Goal: Task Accomplishment & Management: Complete application form

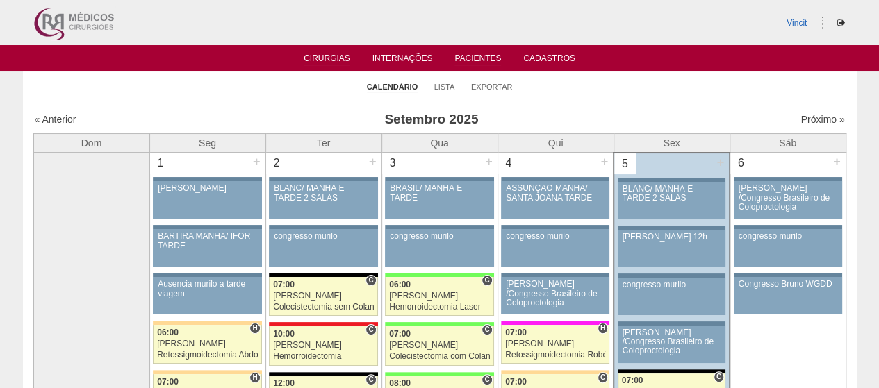
click at [466, 56] on link "Pacientes" at bounding box center [477, 59] width 47 height 12
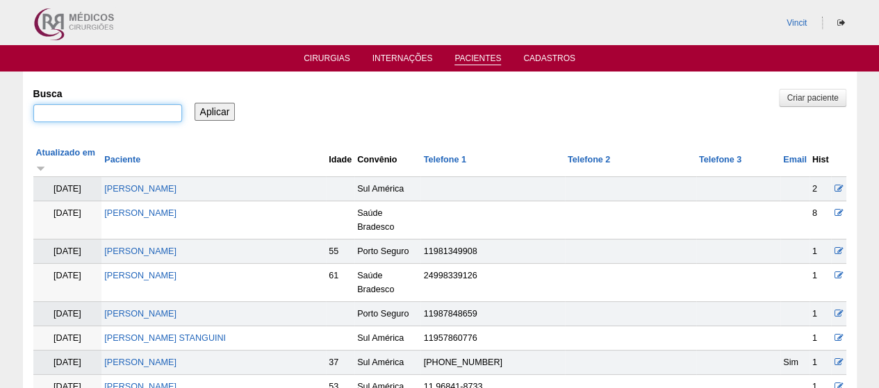
click at [124, 106] on input "Busca" at bounding box center [107, 113] width 149 height 18
type input "[PERSON_NAME]"
click at [194, 103] on input "Aplicar" at bounding box center [214, 112] width 41 height 18
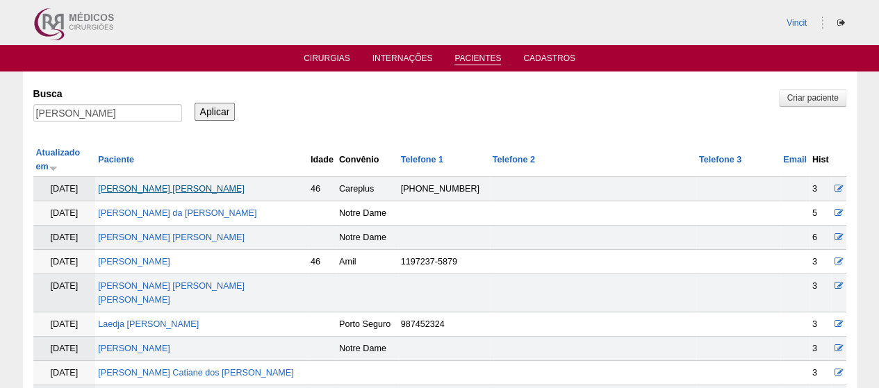
click at [221, 184] on link "MARIA CECILIA PETROGONAS GONÇALVES" at bounding box center [171, 189] width 147 height 10
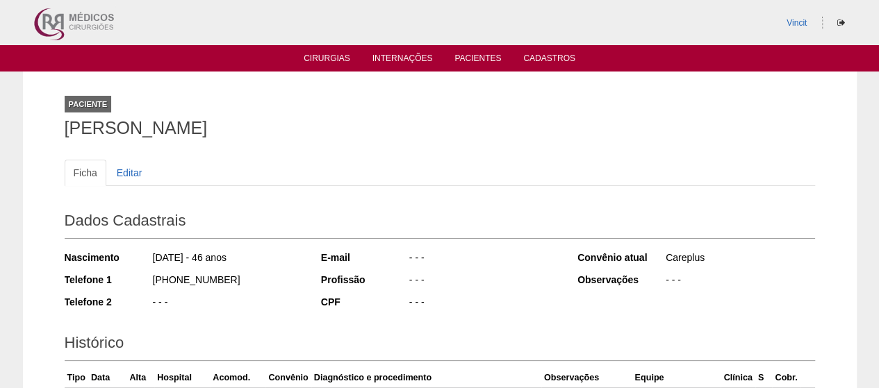
drag, startPoint x: 439, startPoint y: 116, endPoint x: 40, endPoint y: 144, distance: 399.6
click at [40, 144] on div "Paciente MARIA CECILIA PETROGONAS GONÇALVES Ficha Editar Dados Cadastrais Nasci…" at bounding box center [439, 371] width 833 height 599
copy h1 "[PERSON_NAME]"
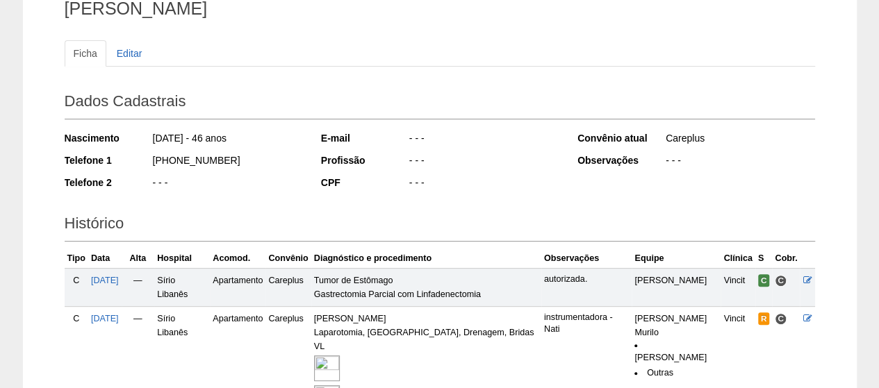
scroll to position [278, 0]
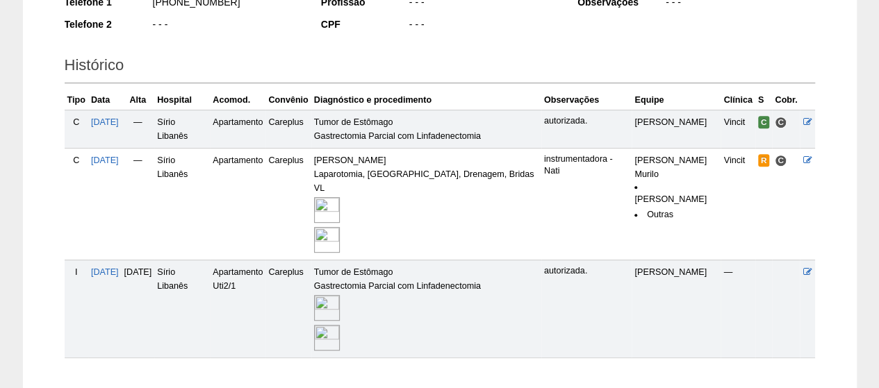
click at [340, 197] on img at bounding box center [327, 210] width 26 height 26
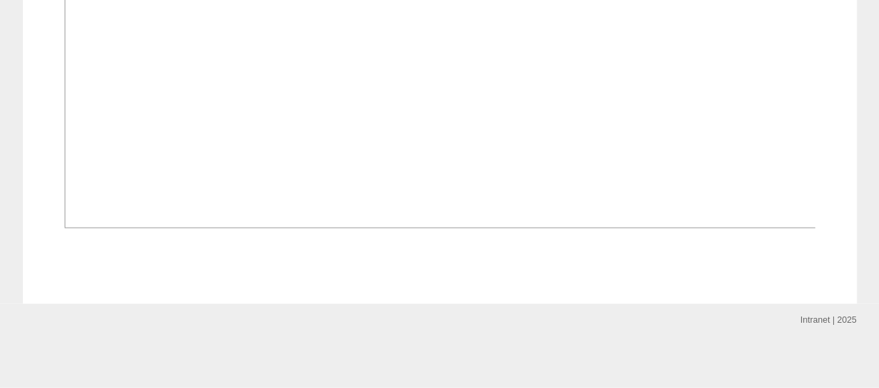
scroll to position [1736, 0]
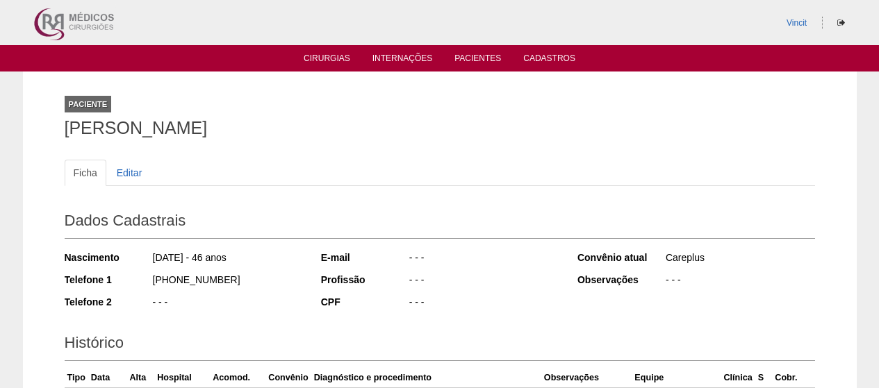
scroll to position [276, 0]
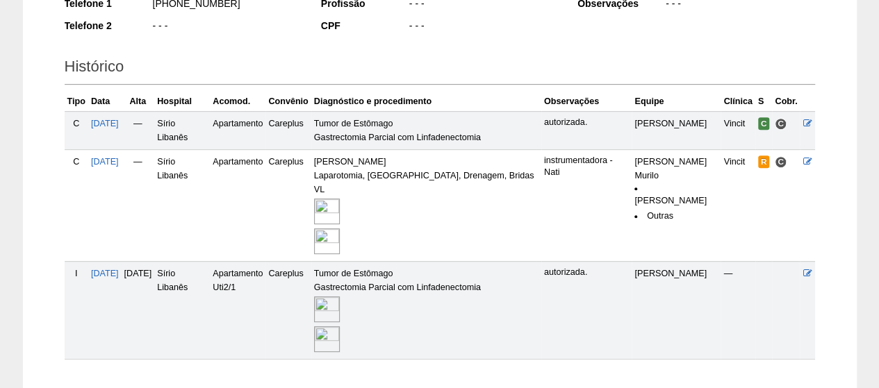
click at [340, 297] on img at bounding box center [327, 310] width 26 height 26
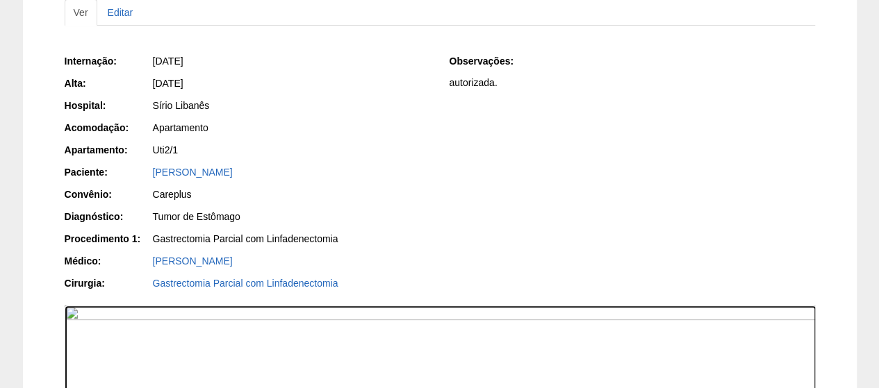
scroll to position [139, 0]
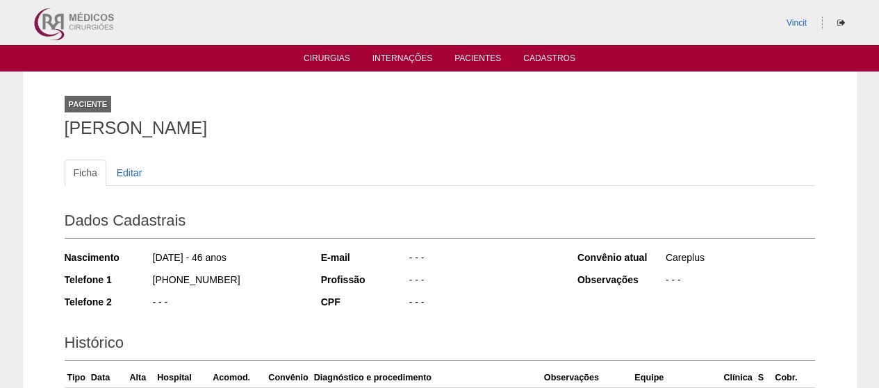
scroll to position [275, 0]
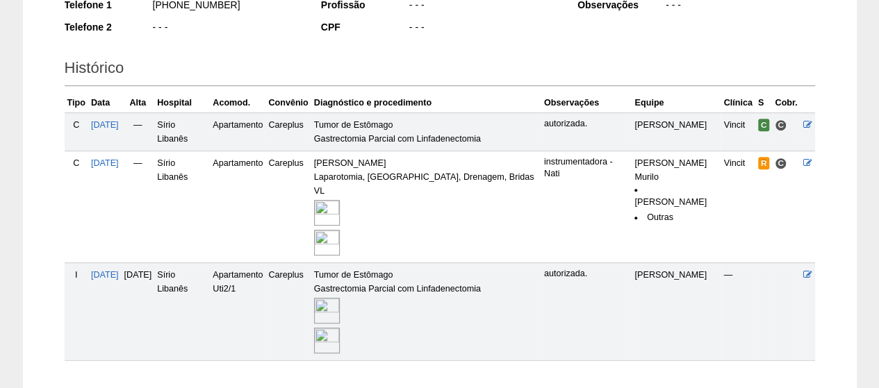
click at [340, 298] on img at bounding box center [327, 311] width 26 height 26
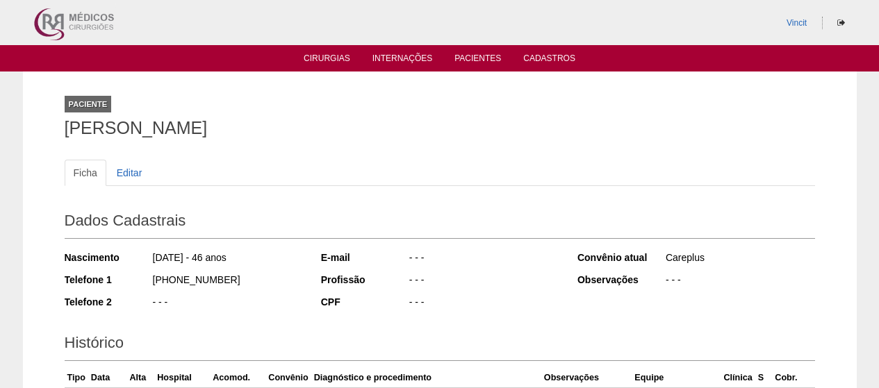
scroll to position [274, 0]
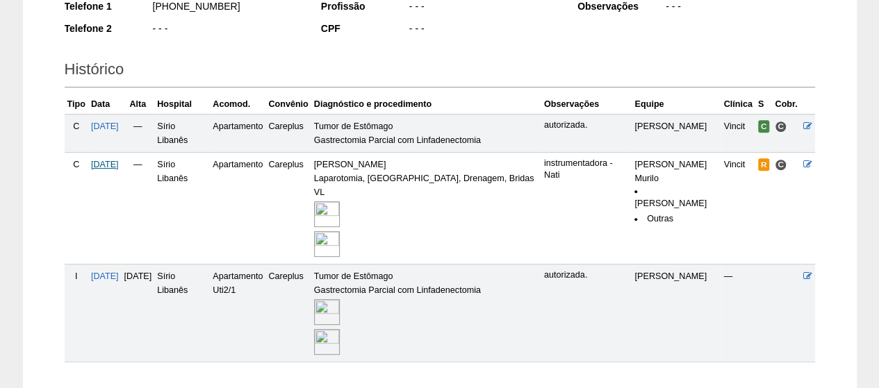
click at [114, 165] on span "[DATE]" at bounding box center [105, 165] width 28 height 10
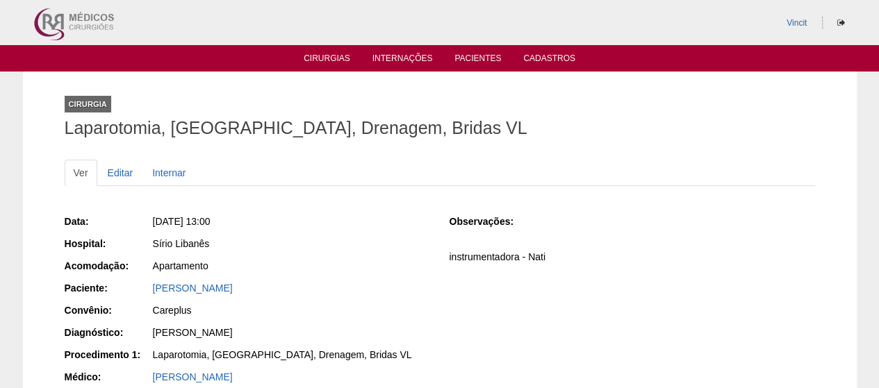
click at [343, 51] on ul "Cirurgias Internações Pacientes Cadastros" at bounding box center [439, 58] width 879 height 26
click at [333, 58] on link "Cirurgias" at bounding box center [326, 59] width 47 height 12
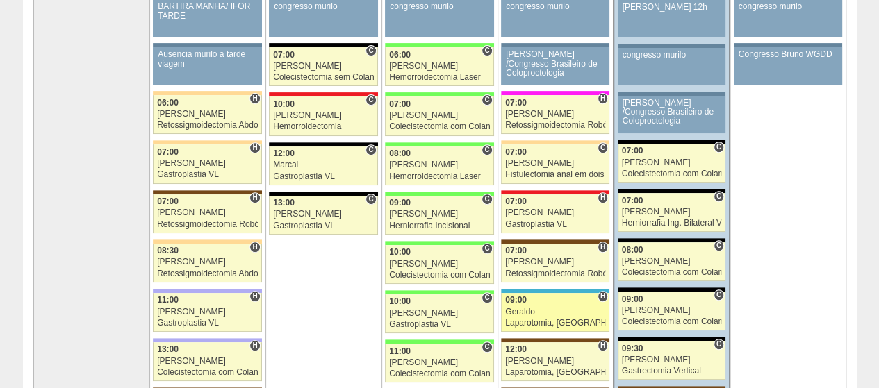
scroll to position [208, 0]
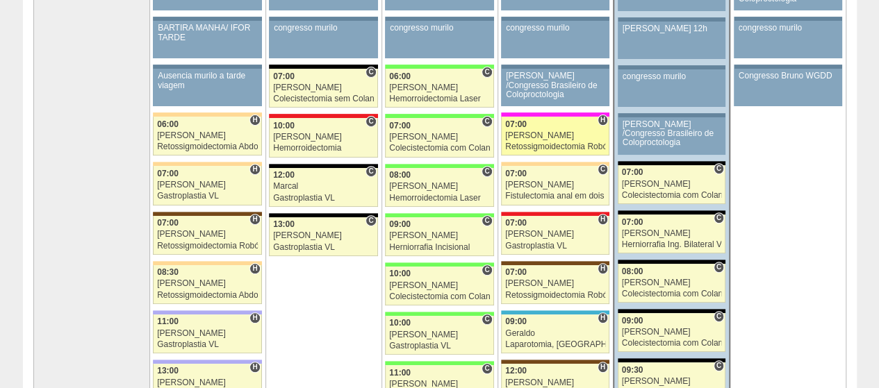
click at [578, 126] on div "07:00" at bounding box center [555, 124] width 100 height 9
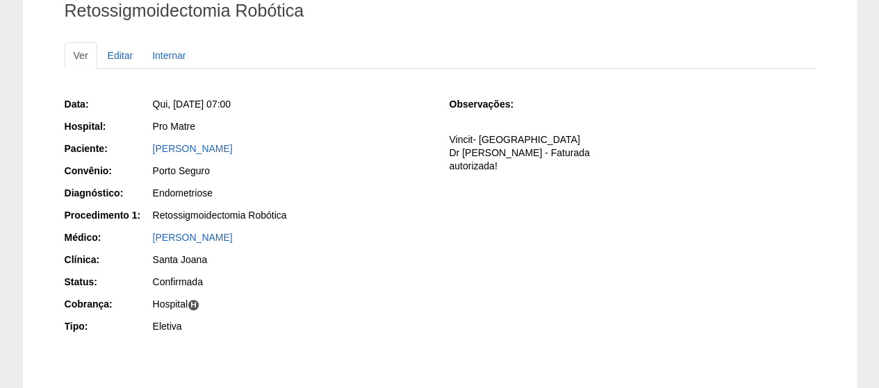
scroll to position [139, 0]
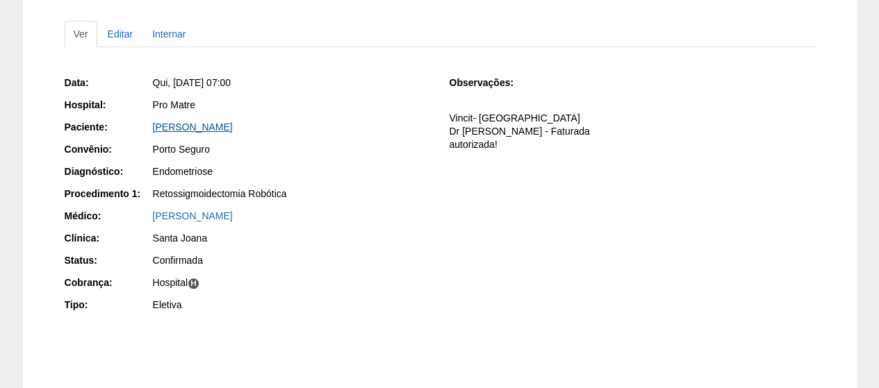
click at [233, 128] on link "[PERSON_NAME]" at bounding box center [193, 127] width 80 height 11
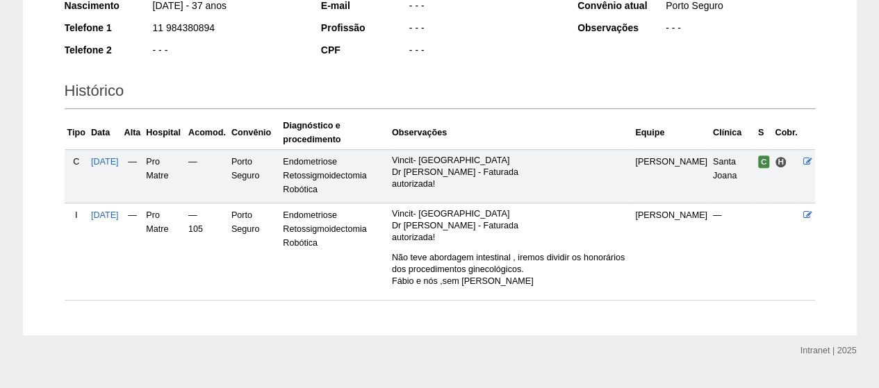
scroll to position [281, 0]
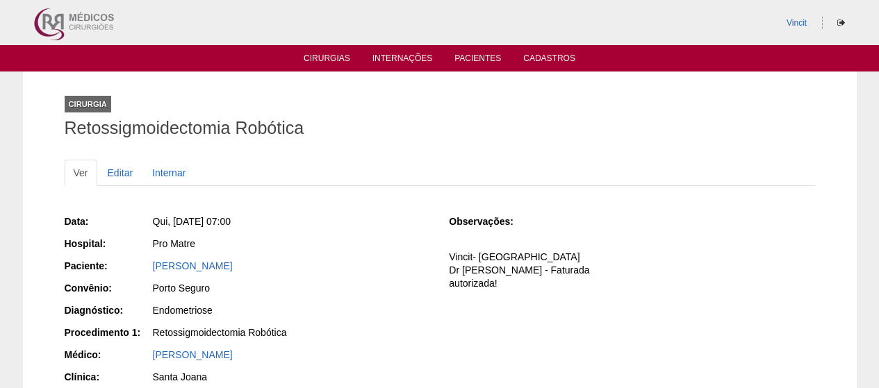
scroll to position [139, 0]
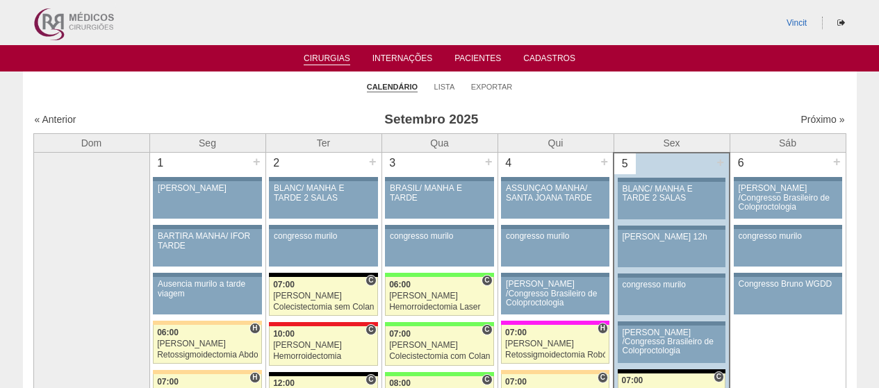
scroll to position [208, 0]
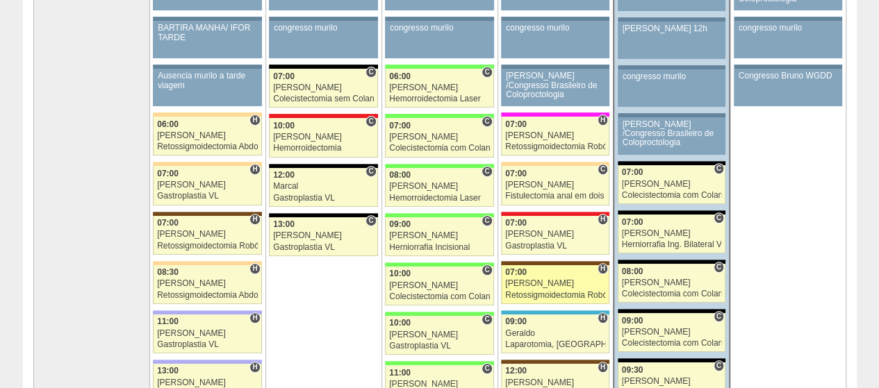
click at [565, 281] on div "[PERSON_NAME]" at bounding box center [555, 283] width 100 height 9
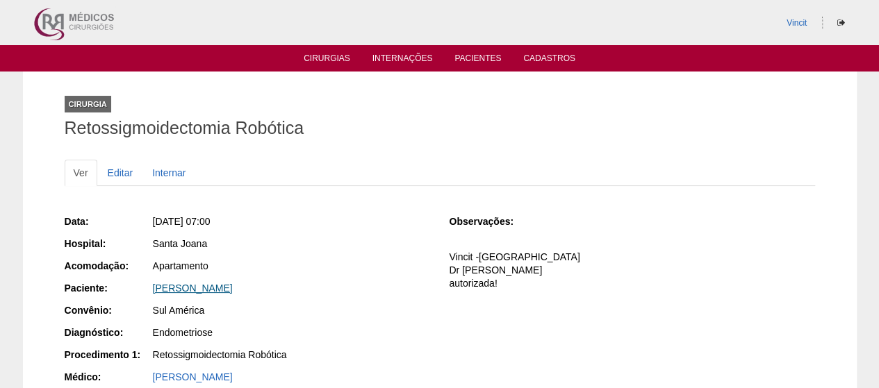
click at [233, 283] on link "[PERSON_NAME]" at bounding box center [193, 288] width 80 height 11
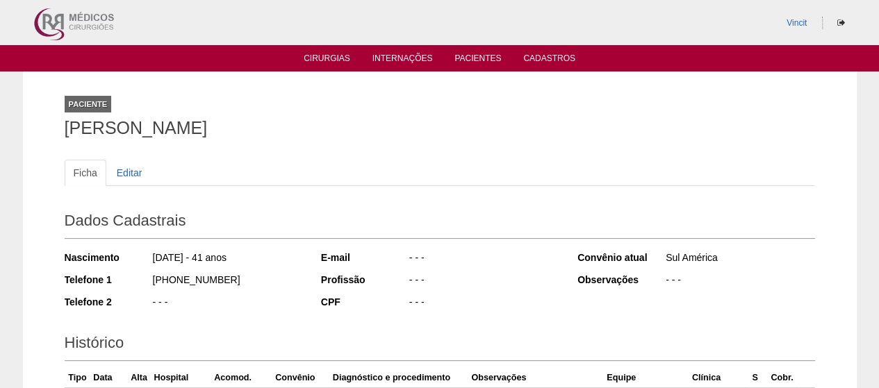
drag, startPoint x: 426, startPoint y: 126, endPoint x: 150, endPoint y: 124, distance: 275.7
click at [54, 120] on div "Paciente [PERSON_NAME] Ficha Editar Dados Cadastrais Nascimento [DATE] - 41 ano…" at bounding box center [439, 308] width 771 height 473
copy h1 "[PERSON_NAME]"
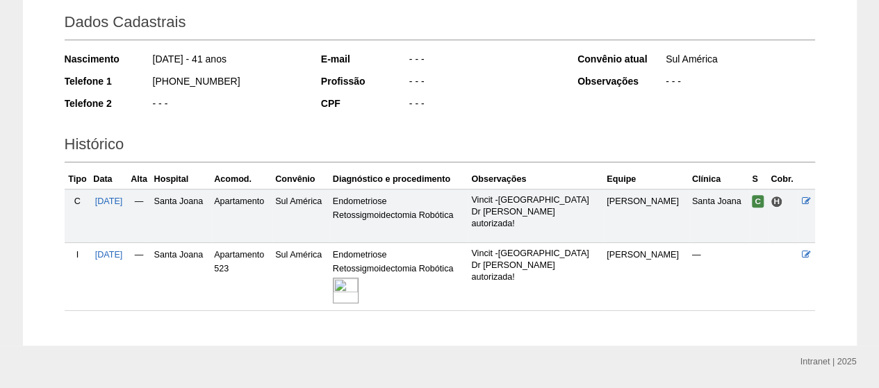
scroll to position [238, 0]
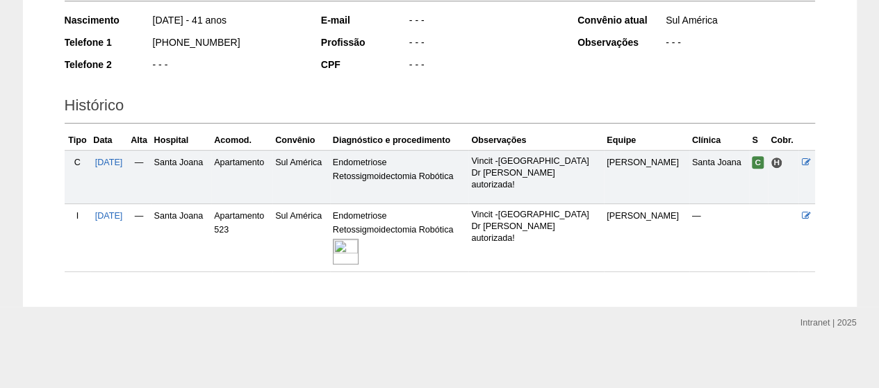
click at [358, 246] on img at bounding box center [346, 252] width 26 height 26
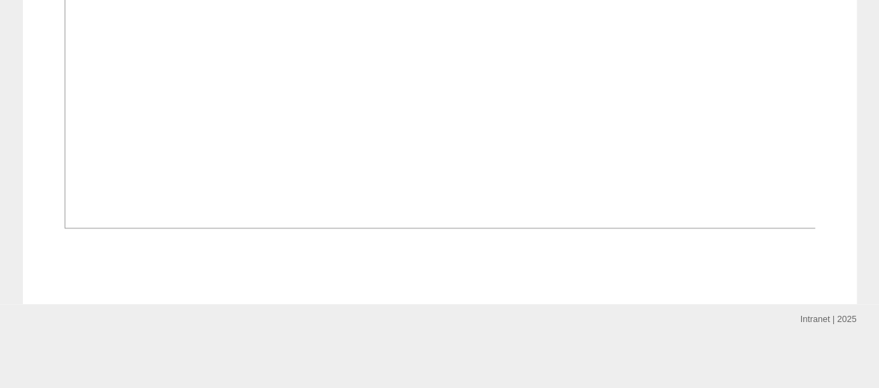
scroll to position [729, 0]
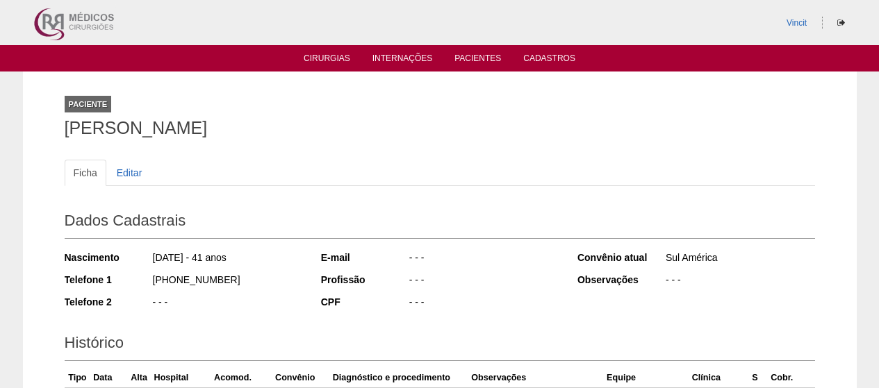
scroll to position [238, 0]
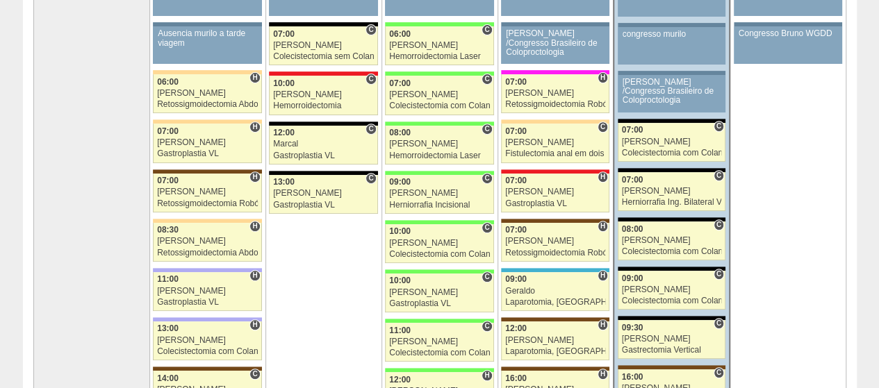
scroll to position [347, 0]
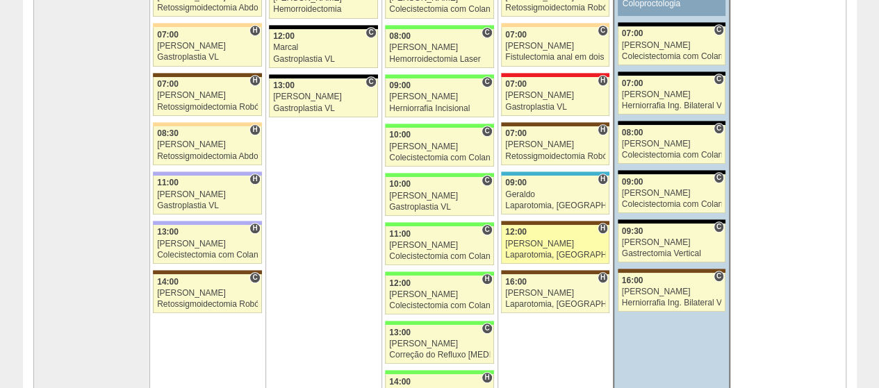
click at [547, 240] on div "[PERSON_NAME]" at bounding box center [555, 244] width 100 height 9
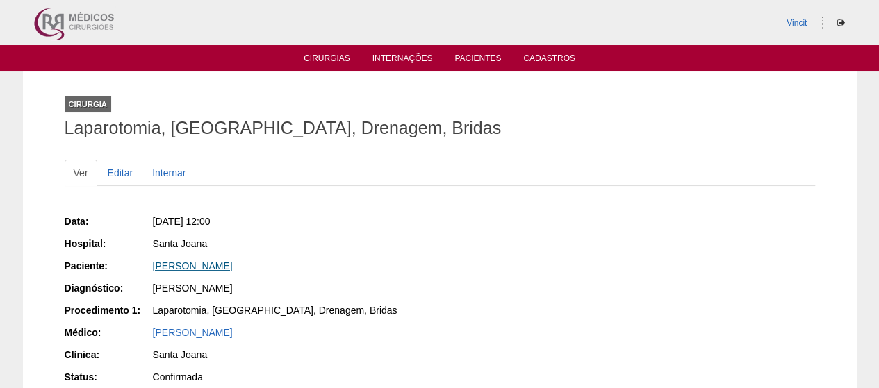
click at [233, 264] on link "[PERSON_NAME]" at bounding box center [193, 265] width 80 height 11
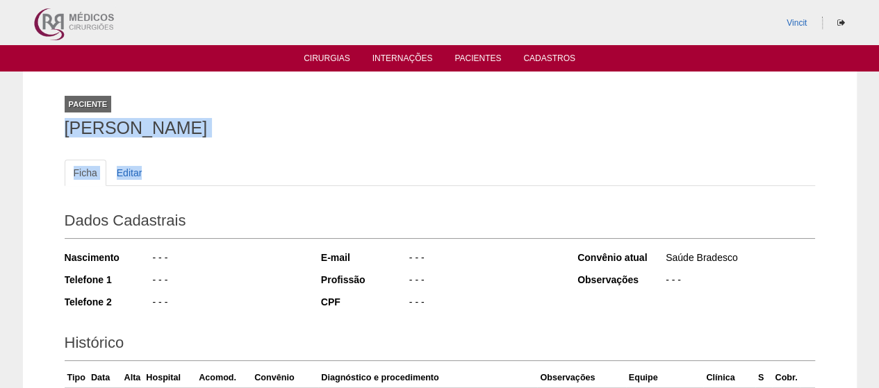
drag, startPoint x: 407, startPoint y: 144, endPoint x: 37, endPoint y: 120, distance: 370.9
click at [411, 176] on ul "Ficha Editar" at bounding box center [440, 173] width 750 height 26
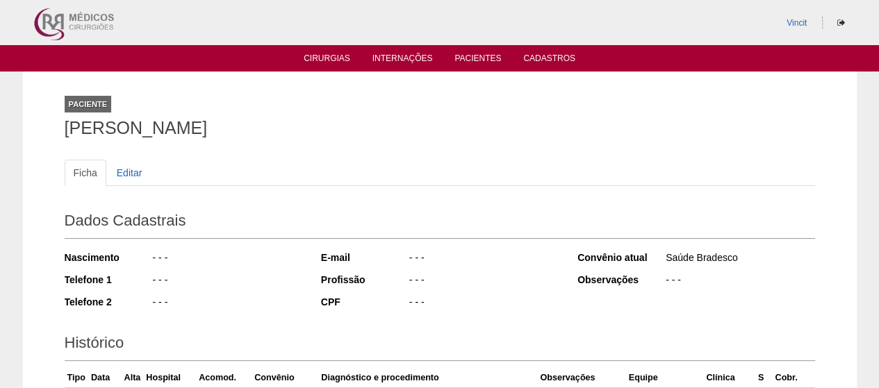
drag, startPoint x: 371, startPoint y: 133, endPoint x: 63, endPoint y: 130, distance: 308.4
copy h1 "Vanessa granadeiro Martins Diniz"
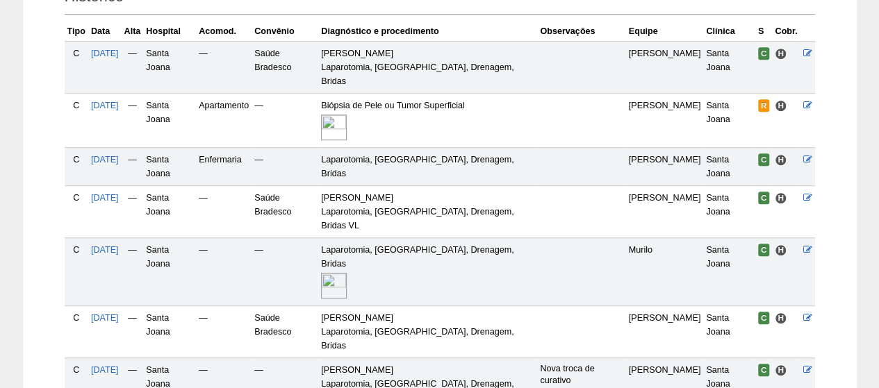
scroll to position [368, 0]
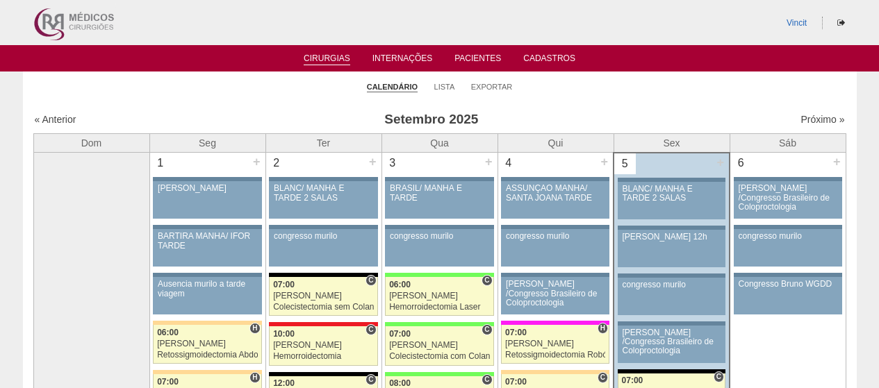
scroll to position [347, 0]
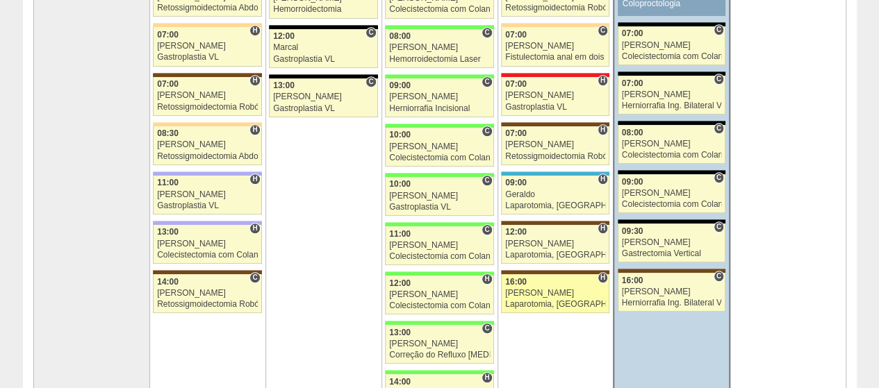
drag, startPoint x: 568, startPoint y: 288, endPoint x: 575, endPoint y: 289, distance: 7.0
click at [568, 289] on div "[PERSON_NAME]" at bounding box center [555, 293] width 100 height 9
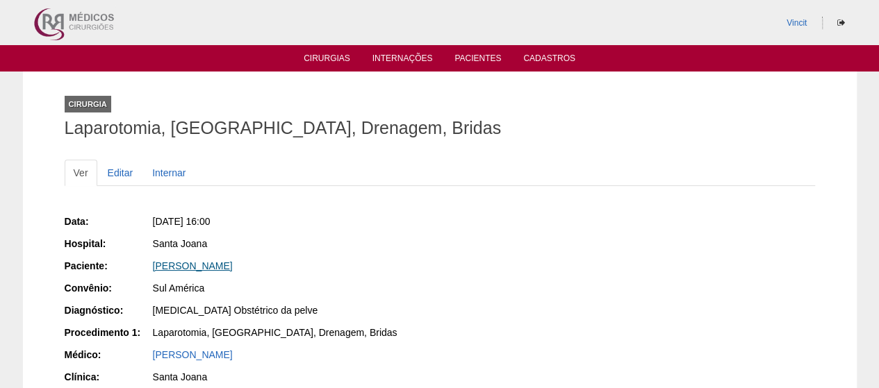
click at [233, 260] on link "[PERSON_NAME]" at bounding box center [193, 265] width 80 height 11
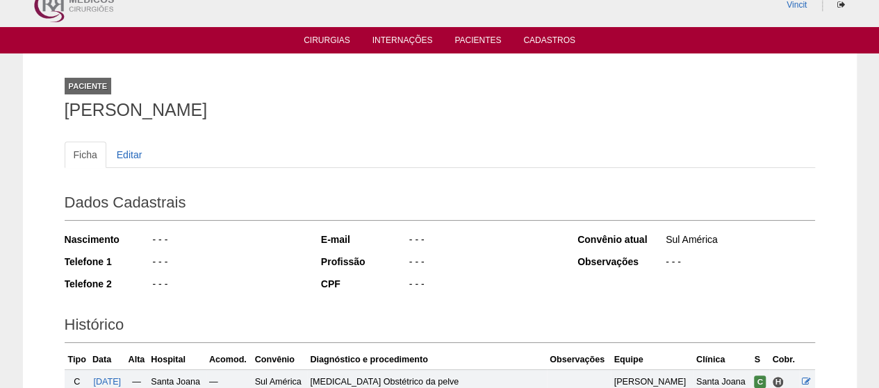
scroll to position [14, 0]
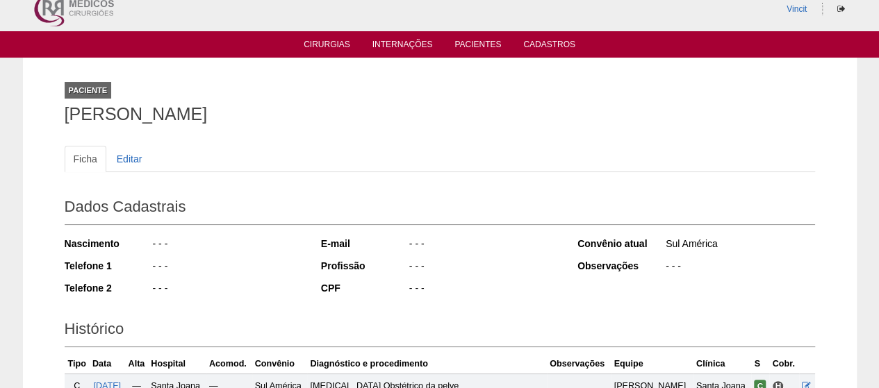
drag, startPoint x: 317, startPoint y: 112, endPoint x: 53, endPoint y: 112, distance: 263.9
click at [53, 112] on div "Paciente Ana Alice Rodrigues Correa Ficha Editar Dados Cadastrais Nascimento - …" at bounding box center [439, 287] width 833 height 458
copy h1 "[PERSON_NAME]"
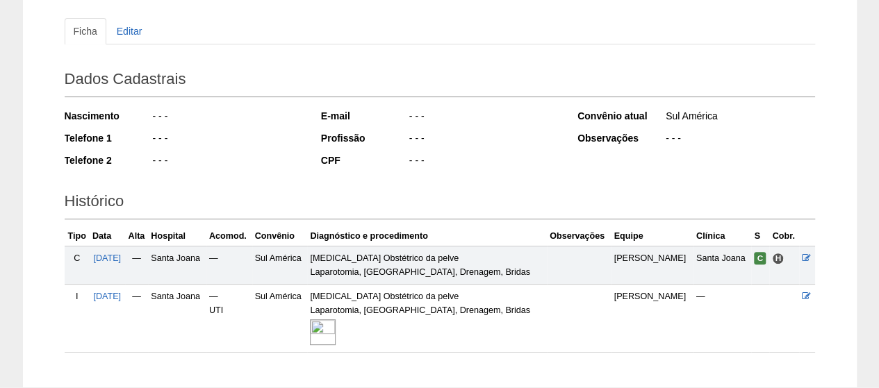
scroll to position [222, 0]
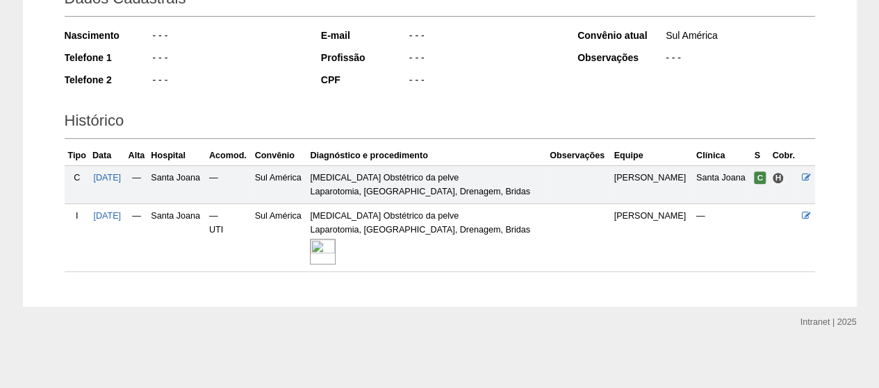
click at [335, 252] on img at bounding box center [323, 252] width 26 height 26
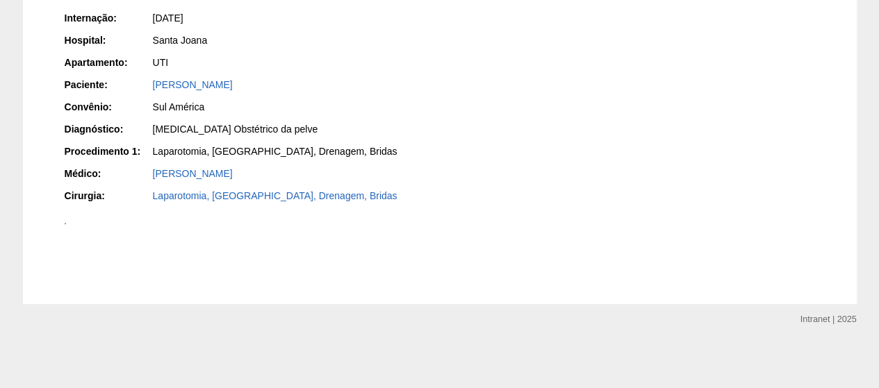
scroll to position [278, 0]
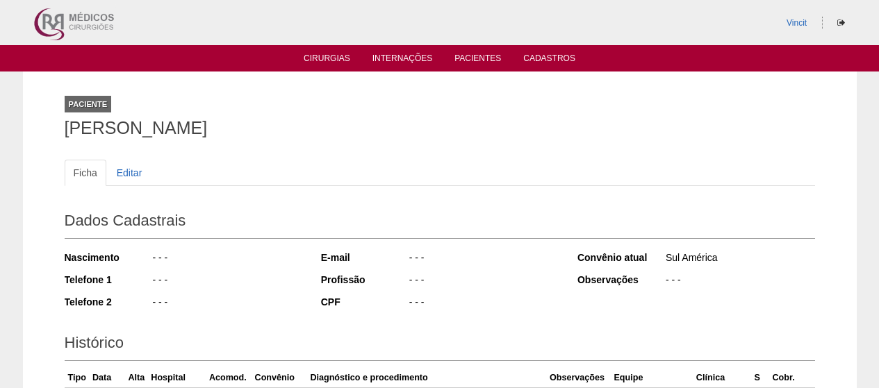
scroll to position [217, 0]
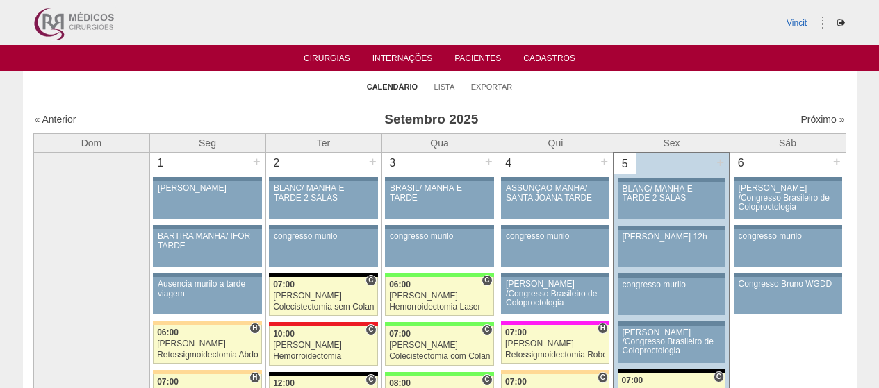
scroll to position [347, 0]
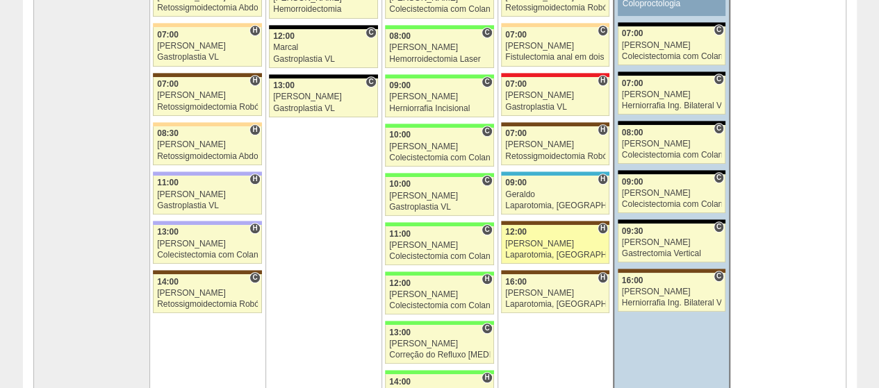
click at [545, 235] on link "88775 Luiz Guilherme H 12:00 Luiz Guilherme Laparotomia, Biópsia, Drenagem, Bri…" at bounding box center [555, 244] width 108 height 39
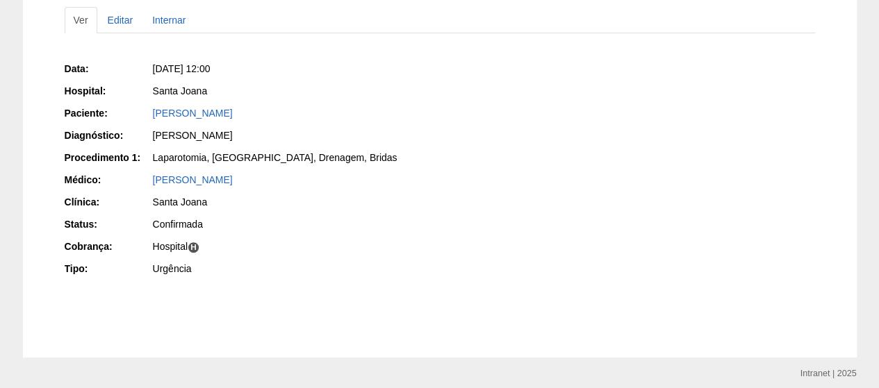
scroll to position [135, 0]
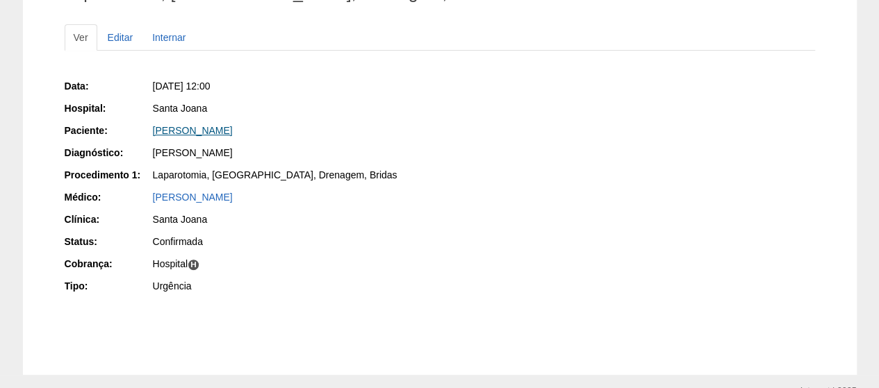
click at [233, 132] on link "[PERSON_NAME]" at bounding box center [193, 130] width 80 height 11
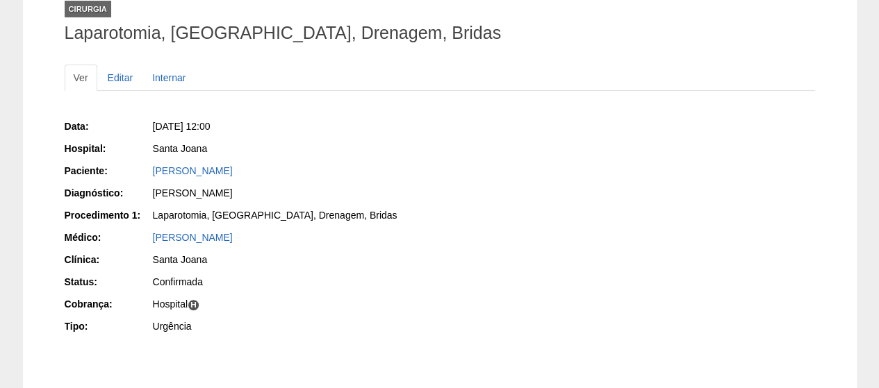
scroll to position [67, 0]
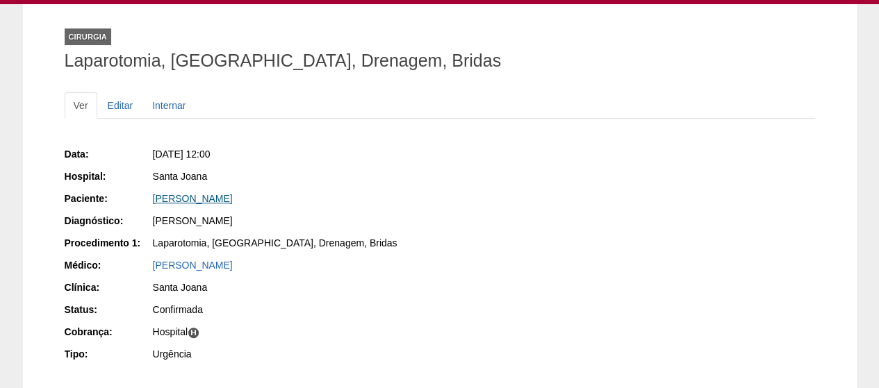
click at [233, 197] on link "[PERSON_NAME]" at bounding box center [193, 198] width 80 height 11
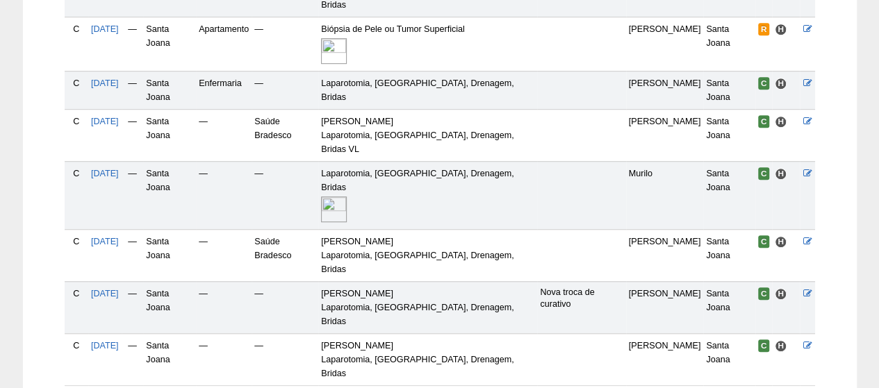
scroll to position [438, 0]
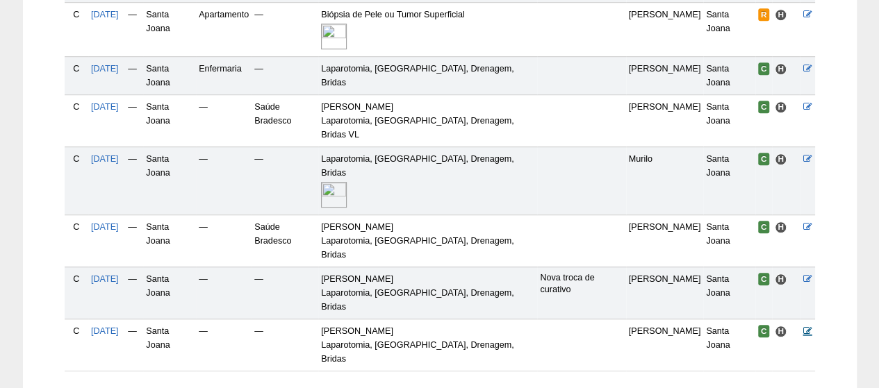
click at [804, 326] on icon at bounding box center [806, 330] width 9 height 9
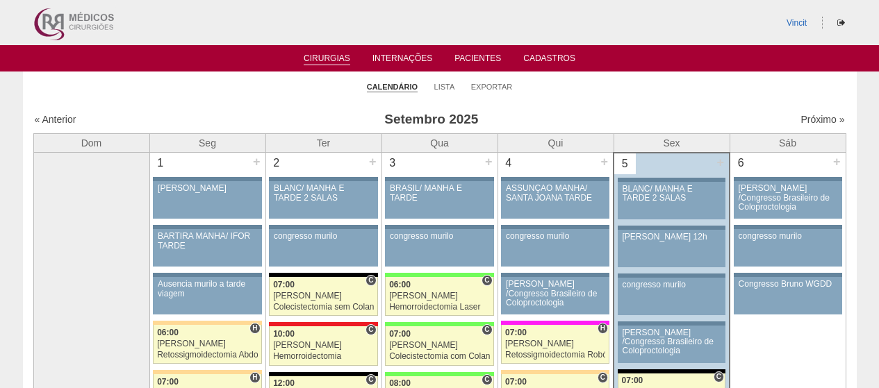
scroll to position [879, 0]
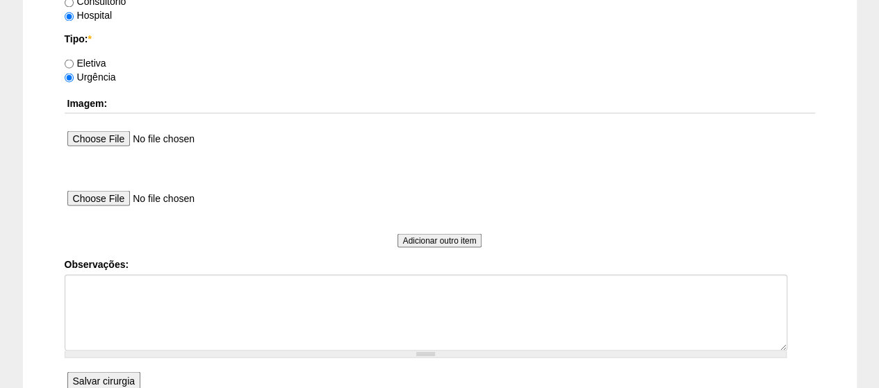
scroll to position [1260, 0]
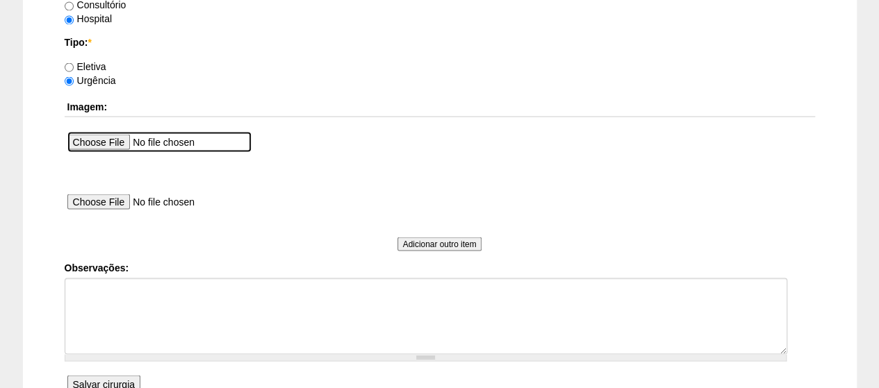
click at [121, 142] on input "file" at bounding box center [159, 141] width 184 height 21
type input "C:\fakepath\vanessa 04_09.jpeg"
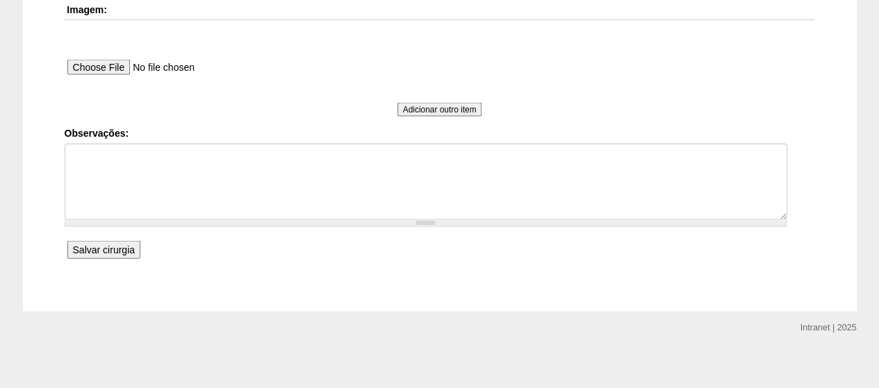
scroll to position [1399, 0]
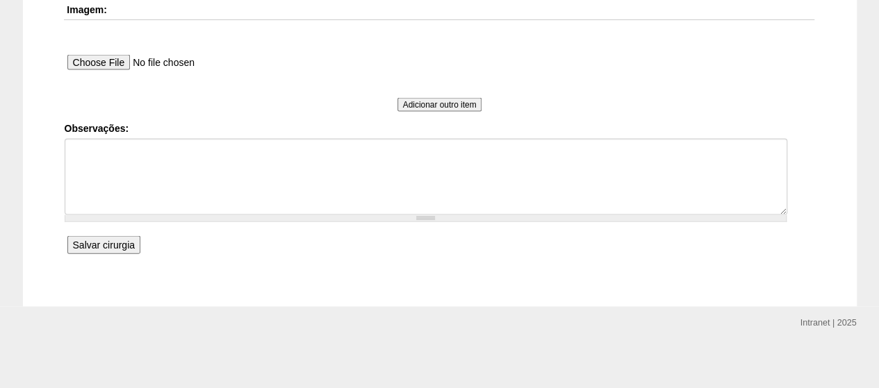
click at [97, 241] on input "Salvar cirurgia" at bounding box center [103, 245] width 73 height 18
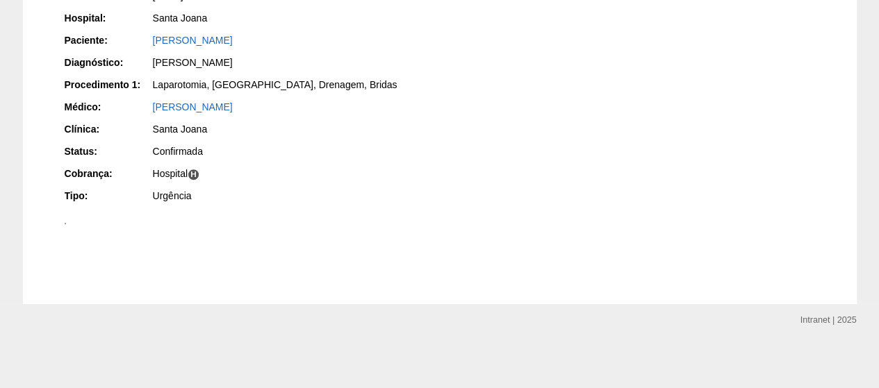
scroll to position [589, 0]
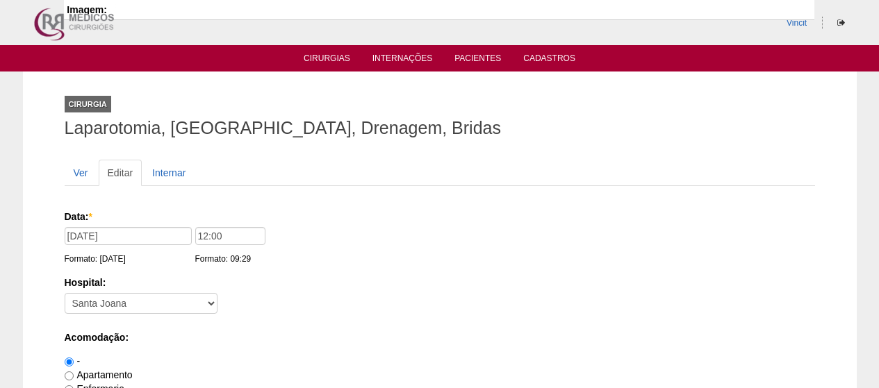
scroll to position [1399, 0]
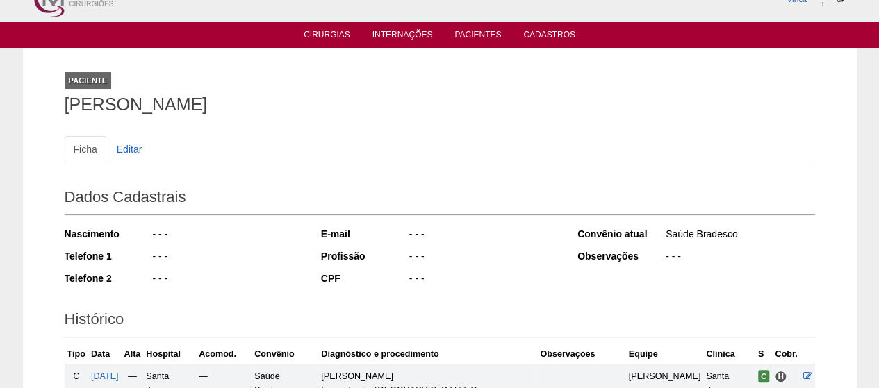
scroll to position [19, 0]
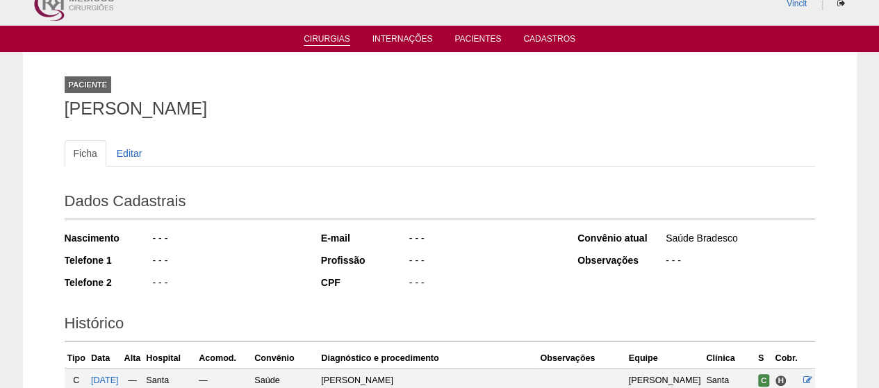
click at [307, 42] on link "Cirurgias" at bounding box center [326, 40] width 47 height 12
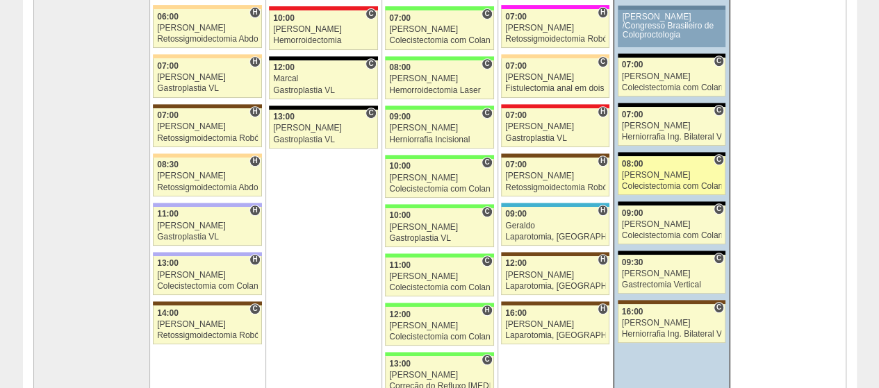
scroll to position [347, 0]
